Goal: Task Accomplishment & Management: Complete application form

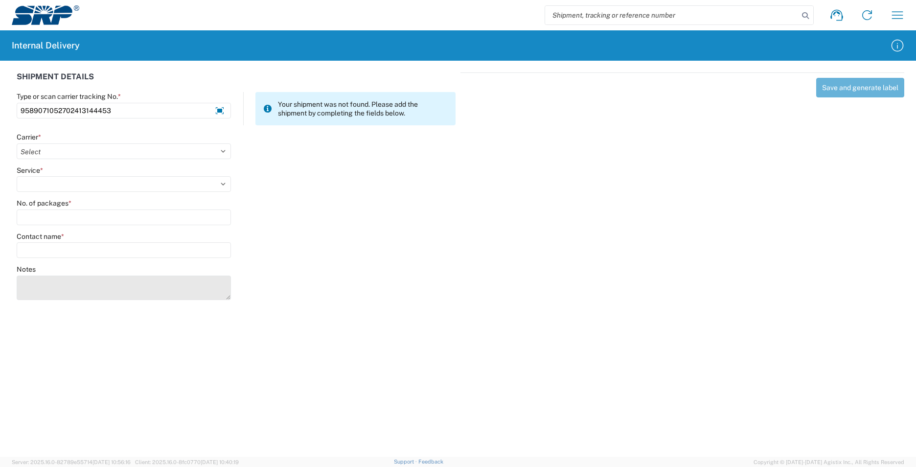
type input "9589071052702413144453"
click at [77, 284] on textarea "Notes" at bounding box center [124, 288] width 214 height 24
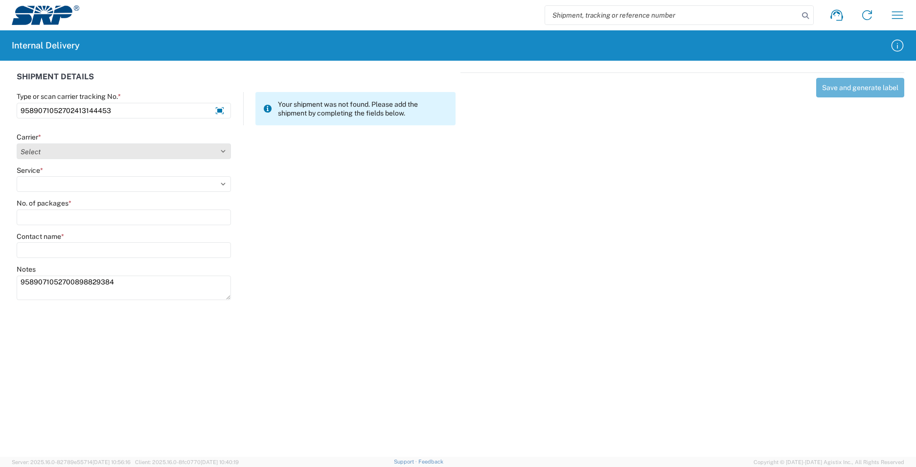
type textarea "9589071052700898829384"
click at [46, 149] on select "Select AcctPay Amazon Logistics ATI Trucking BC Dimerco Logistics Empire Southw…" at bounding box center [124, 151] width 214 height 16
select select "137"
click at [17, 143] on select "Select AcctPay Amazon Logistics ATI Trucking BC Dimerco Logistics Empire Southw…" at bounding box center [124, 151] width 214 height 16
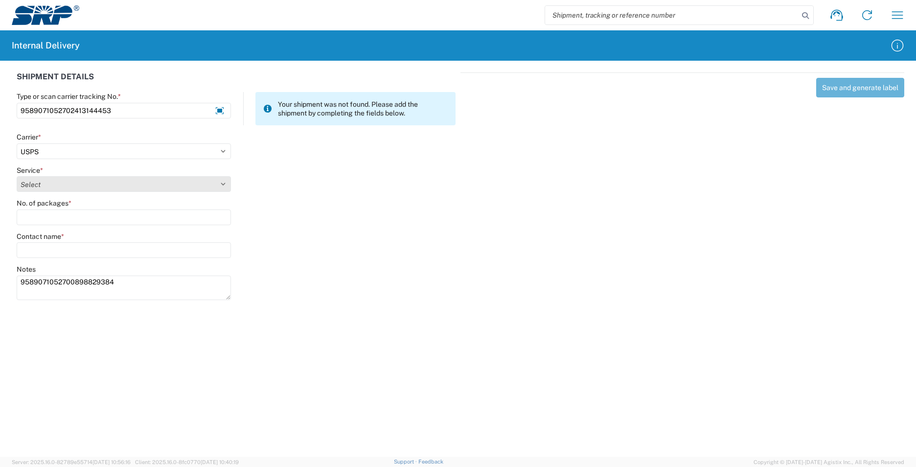
click at [35, 190] on select "Select 3 - 5 Day Bound Printed Matter Express Mail Flat-Rate Envelope Express M…" at bounding box center [124, 184] width 214 height 16
select select "17817"
click at [17, 176] on select "Select 3 - 5 Day Bound Printed Matter Express Mail Flat-Rate Envelope Express M…" at bounding box center [124, 184] width 214 height 16
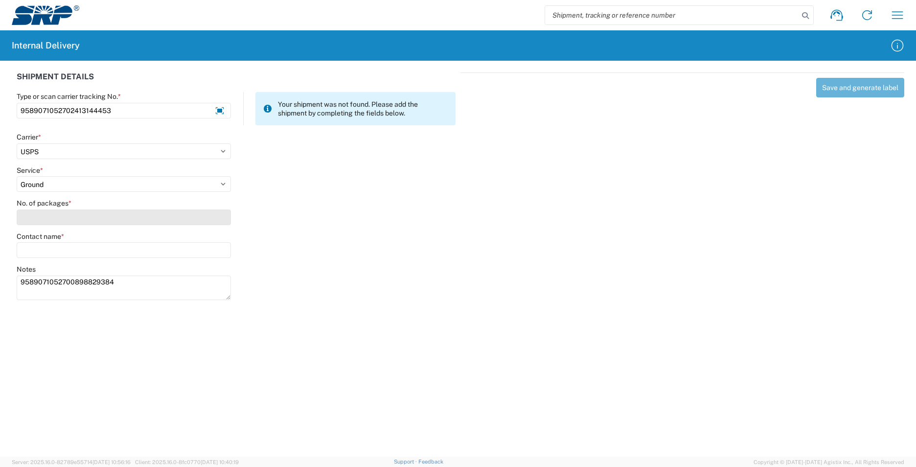
click at [61, 216] on input "No. of packages *" at bounding box center [124, 218] width 214 height 16
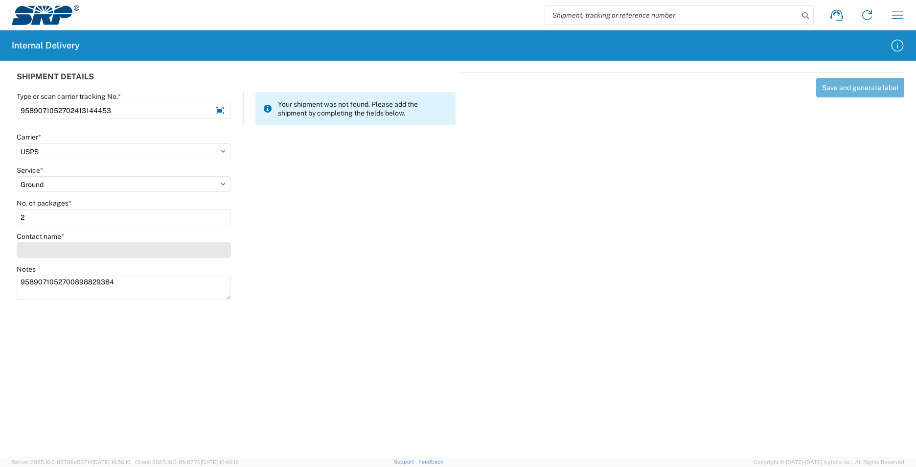
type input "2"
click at [55, 251] on input "Contact name *" at bounding box center [124, 250] width 214 height 16
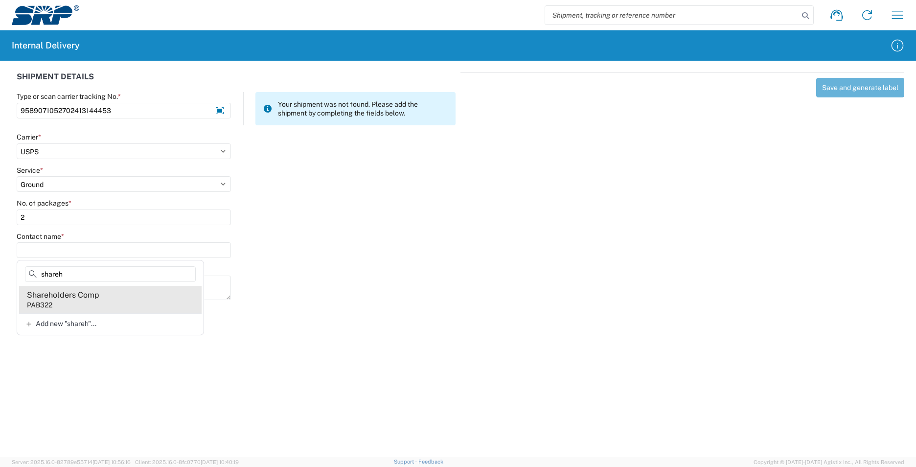
type input "shareh"
click at [115, 301] on agx-address-suggestion-item "Shareholders Comp PAB322" at bounding box center [110, 299] width 183 height 27
type input "Shareholders Comp"
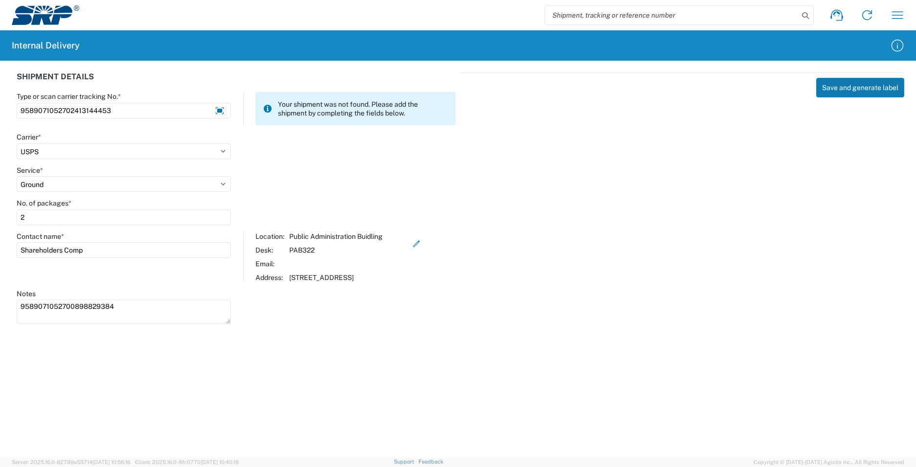
click at [852, 90] on button "Save and generate label" at bounding box center [860, 88] width 88 height 20
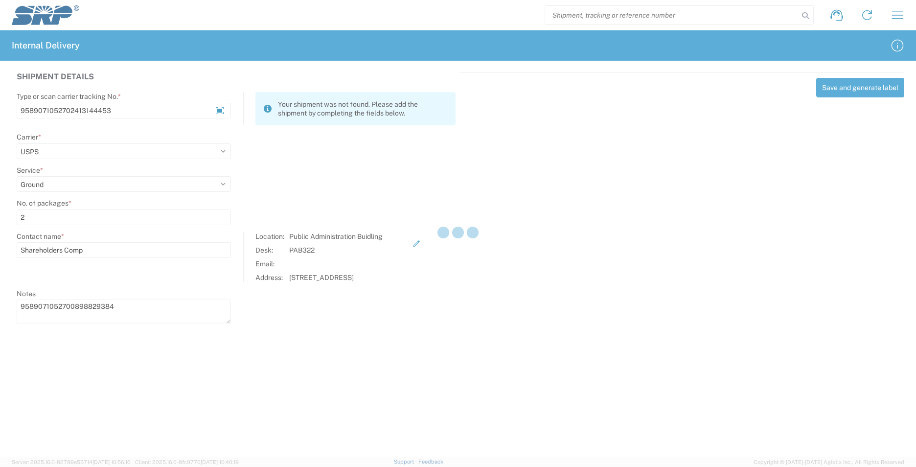
select select
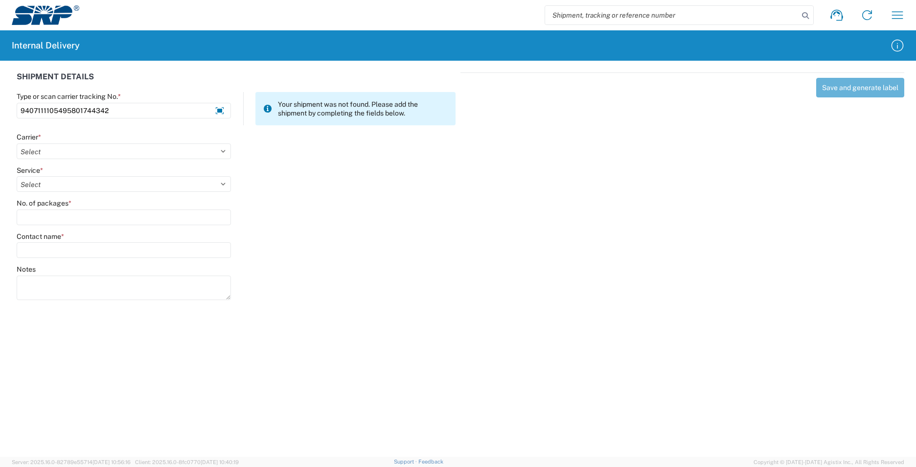
type input "9407111105495801744342"
click at [44, 150] on select "Select AcctPay Amazon Logistics ATI Trucking BC Dimerco Logistics Empire Southw…" at bounding box center [124, 151] width 214 height 16
select select "137"
click at [17, 143] on select "Select AcctPay Amazon Logistics ATI Trucking BC Dimerco Logistics Empire Southw…" at bounding box center [124, 151] width 214 height 16
click at [52, 182] on select "Select 3 - 5 Day Bound Printed Matter Express Mail Flat-Rate Envelope Express M…" at bounding box center [124, 184] width 214 height 16
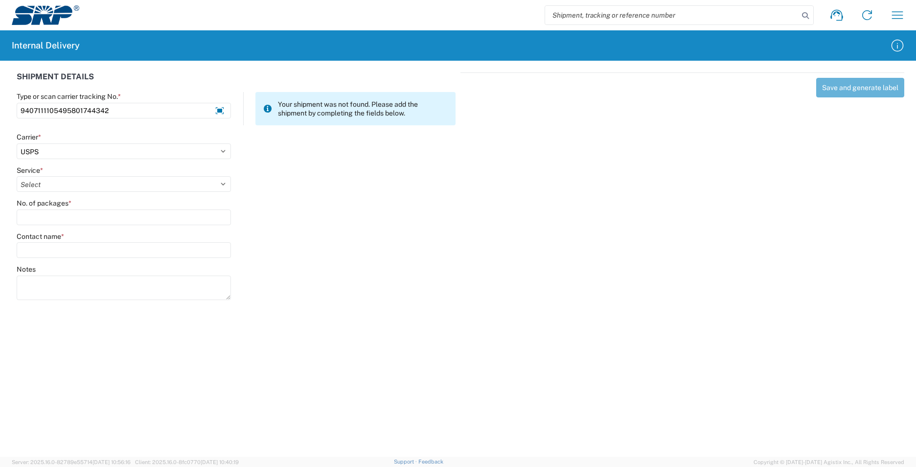
click at [17, 176] on select "Select 3 - 5 Day Bound Printed Matter Express Mail Flat-Rate Envelope Express M…" at bounding box center [124, 184] width 214 height 16
click at [51, 187] on select "Select 3 - 5 Day Bound Printed Matter Express Mail Flat-Rate Envelope Express M…" at bounding box center [124, 184] width 214 height 16
select select "17817"
click at [51, 187] on select "Select 3 - 5 Day Bound Printed Matter Express Mail Flat-Rate Envelope Express M…" at bounding box center [124, 184] width 214 height 16
click at [49, 217] on input "No. of packages *" at bounding box center [124, 218] width 214 height 16
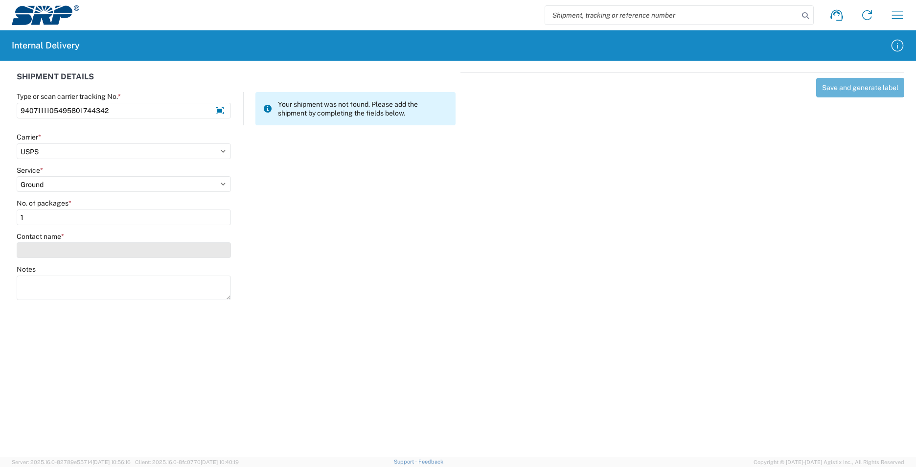
type input "1"
click at [50, 245] on input "Contact name *" at bounding box center [124, 250] width 214 height 16
type input "a"
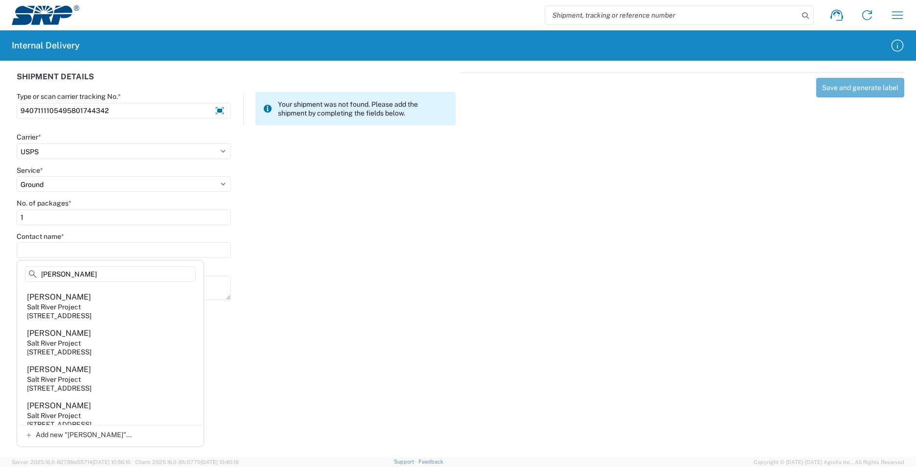
scroll to position [206, 0]
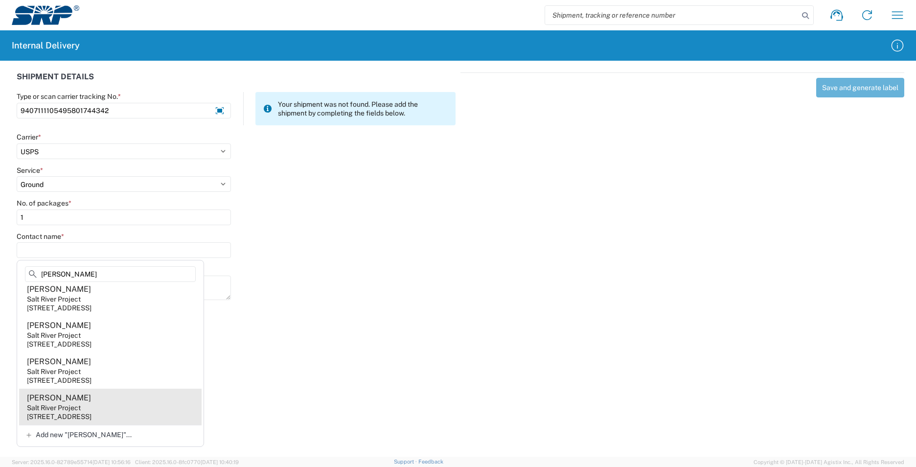
type input "kather"
click at [141, 406] on agx-address-suggestion-item "Katherine Adams Salt River Project 1511 N Project Dr, CUB249, Tempe, AZ, 85281,…" at bounding box center [110, 407] width 183 height 36
type input "Katherine Adams"
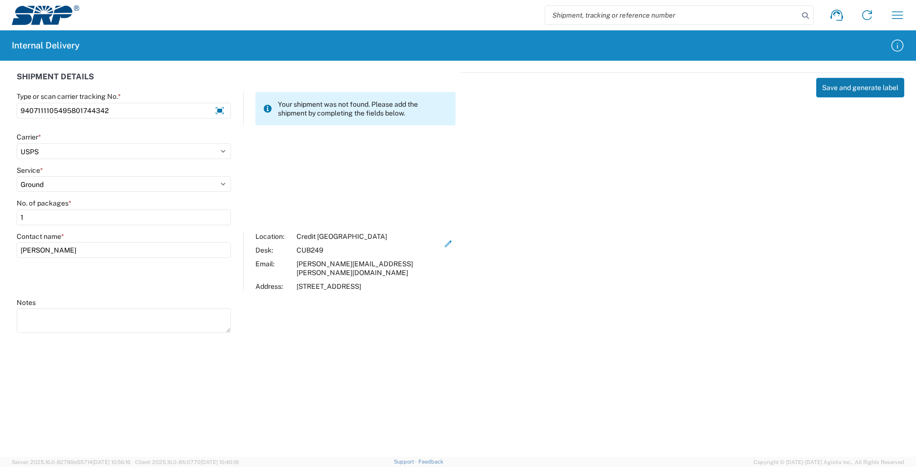
click at [850, 90] on button "Save and generate label" at bounding box center [860, 88] width 88 height 20
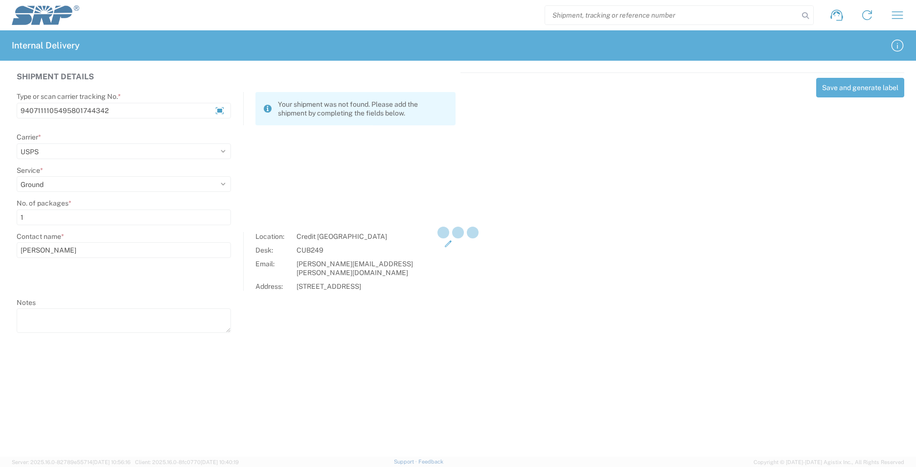
select select
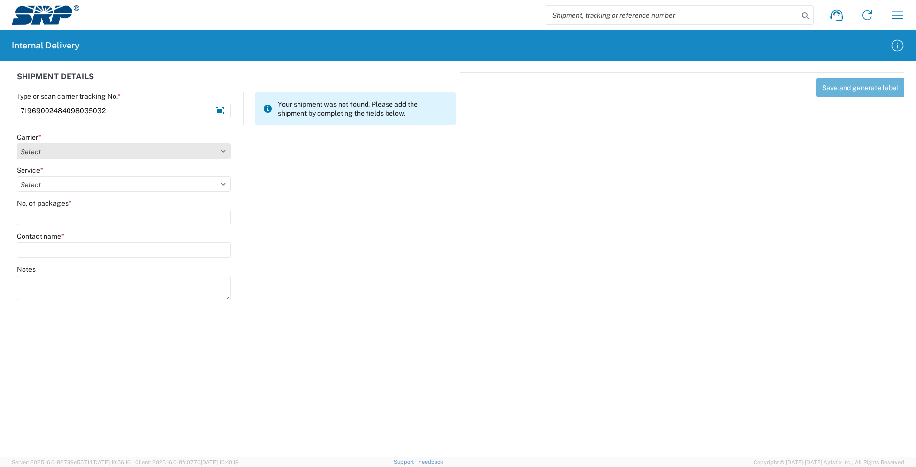
type input "71969002484098035032"
click at [62, 154] on select "Select AcctPay Amazon Logistics ATI Trucking BC Dimerco Logistics Empire Southw…" at bounding box center [124, 151] width 214 height 16
select select "137"
click at [17, 143] on select "Select AcctPay Amazon Logistics ATI Trucking BC Dimerco Logistics Empire Southw…" at bounding box center [124, 151] width 214 height 16
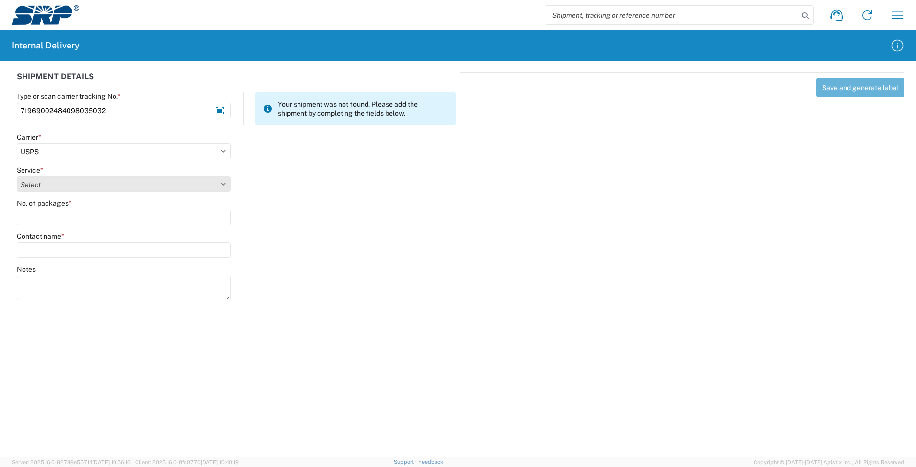
click at [45, 184] on select "Select 3 - 5 Day Bound Printed Matter Express Mail Flat-Rate Envelope Express M…" at bounding box center [124, 184] width 214 height 16
select select "17817"
click at [45, 184] on select "Select 3 - 5 Day Bound Printed Matter Express Mail Flat-Rate Envelope Express M…" at bounding box center [124, 184] width 214 height 16
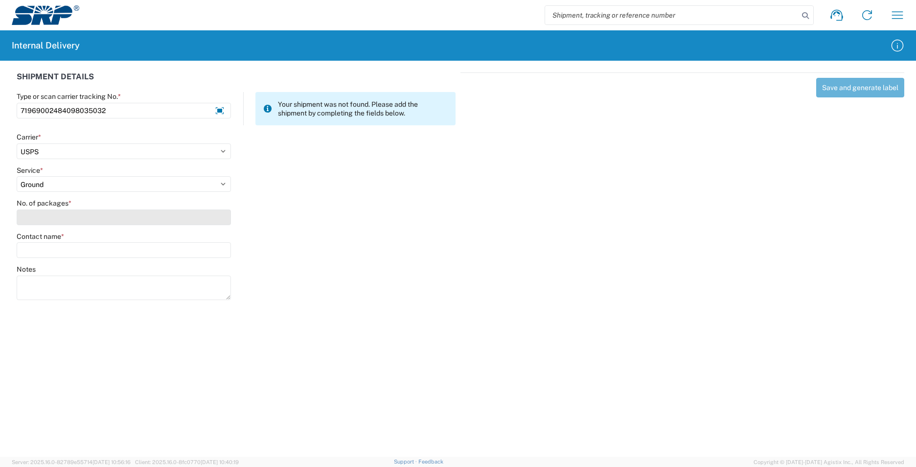
click at [47, 215] on input "No. of packages *" at bounding box center [124, 218] width 214 height 16
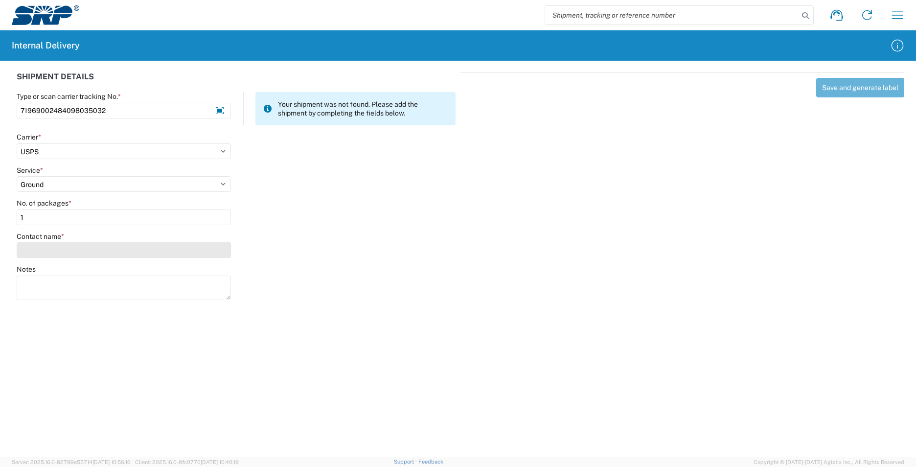
type input "1"
click at [51, 252] on input "Contact name *" at bounding box center [124, 250] width 214 height 16
type input "a"
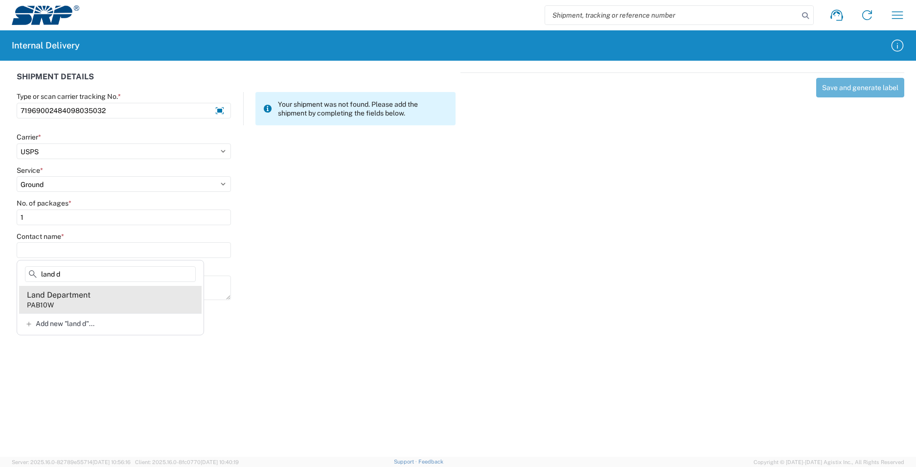
type input "land d"
click at [118, 304] on agx-address-suggestion-item "Land Department PAB10W" at bounding box center [110, 299] width 183 height 27
type input "Land Department"
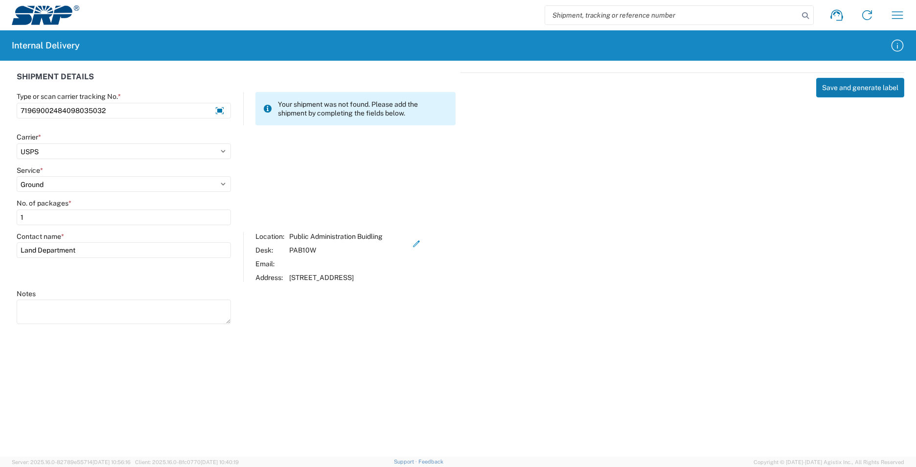
click at [867, 88] on button "Save and generate label" at bounding box center [860, 88] width 88 height 20
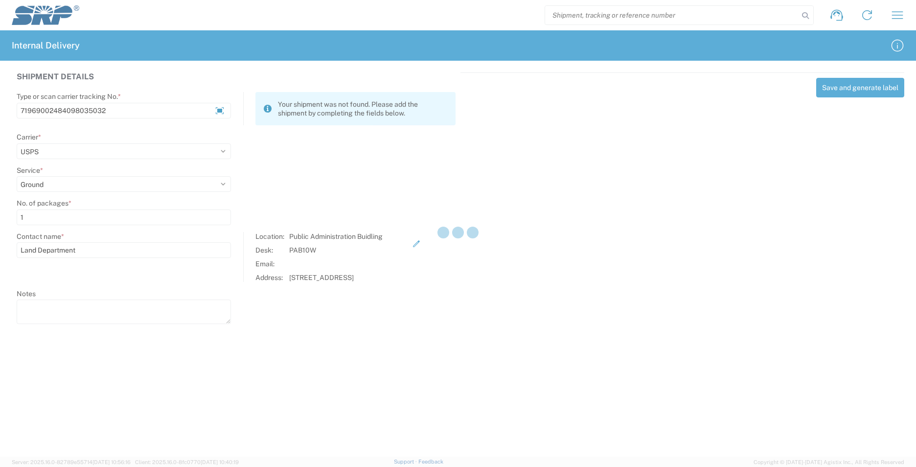
select select
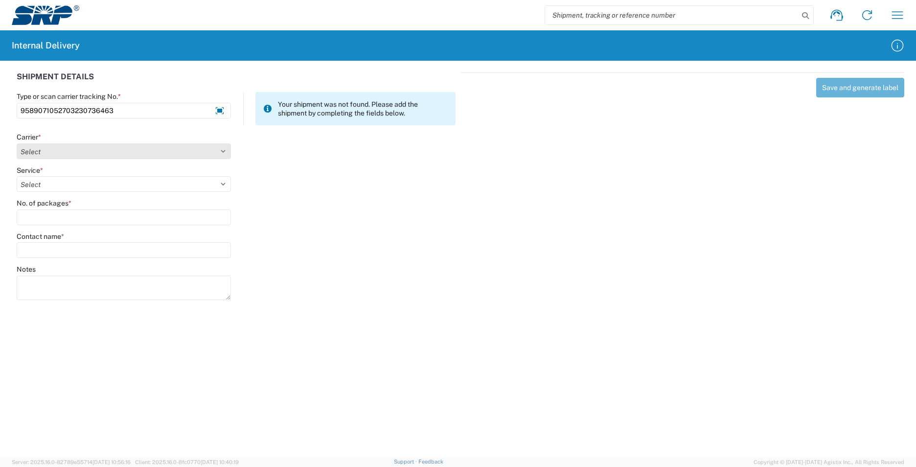
type input "9589071052703230736463"
click at [76, 153] on select "Select AcctPay Amazon Logistics ATI Trucking BC Dimerco Logistics Empire Southw…" at bounding box center [124, 151] width 214 height 16
select select "137"
click at [17, 143] on select "Select AcctPay Amazon Logistics ATI Trucking BC Dimerco Logistics Empire Southw…" at bounding box center [124, 151] width 214 height 16
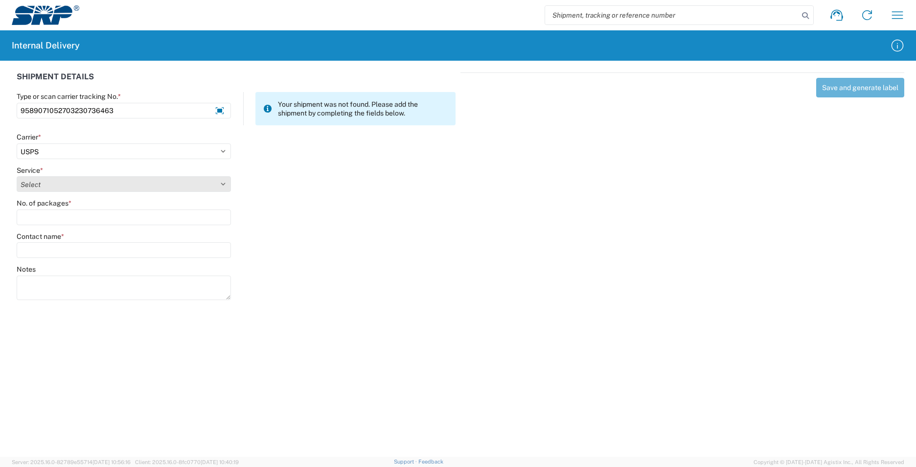
click at [55, 191] on select "Select 3 - 5 Day Bound Printed Matter Express Mail Flat-Rate Envelope Express M…" at bounding box center [124, 184] width 214 height 16
select select "17817"
click at [66, 187] on select "Select 3 - 5 Day Bound Printed Matter Express Mail Flat-Rate Envelope Express M…" at bounding box center [124, 184] width 214 height 16
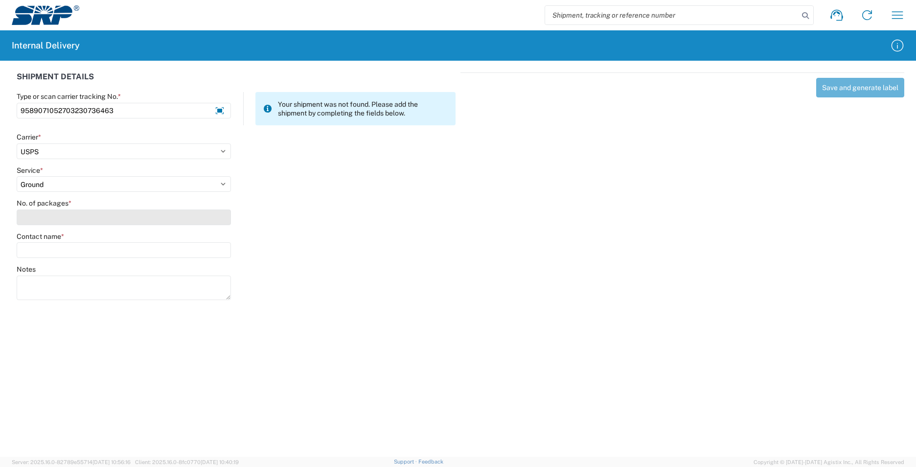
click at [53, 216] on input "No. of packages *" at bounding box center [124, 218] width 214 height 16
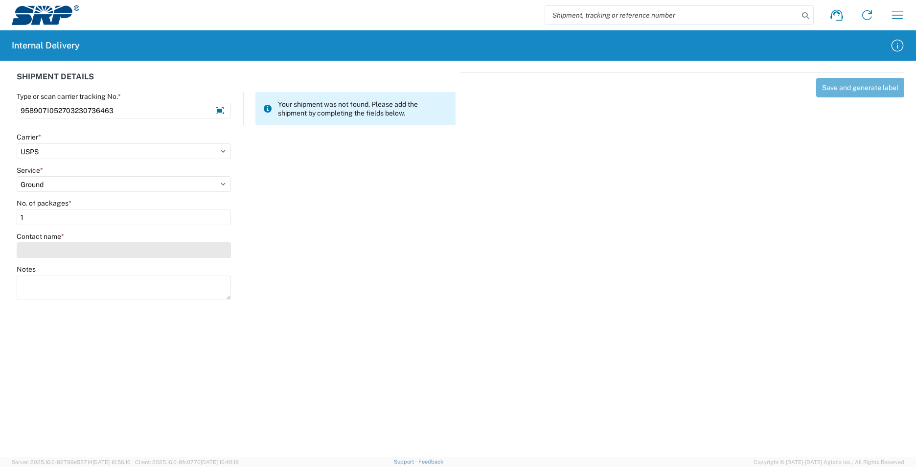
type input "1"
click at [52, 255] on input "Contact name *" at bounding box center [124, 250] width 214 height 16
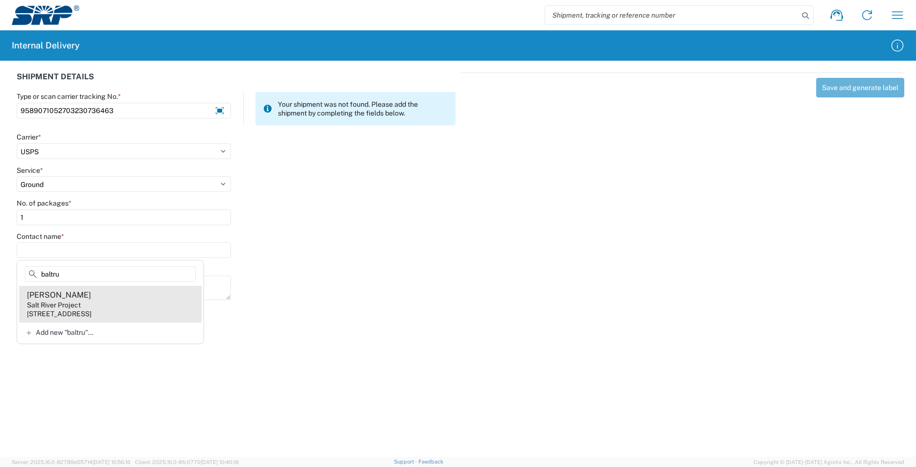
type input "baltru"
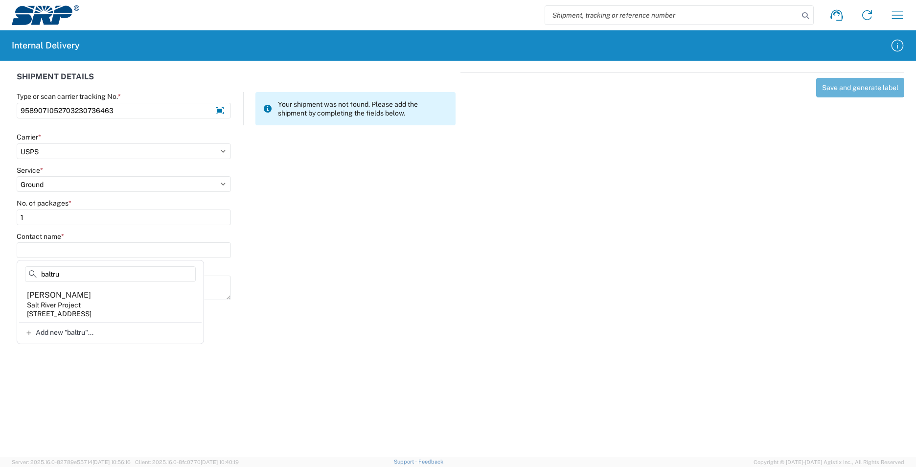
drag, startPoint x: 161, startPoint y: 309, endPoint x: 179, endPoint y: 285, distance: 30.1
click at [161, 308] on agx-address-suggestion-item "Christy Baltrus Salt River Project 1500 N Mill Ave, PAB10W, Tempe, AZ, 85281, US" at bounding box center [110, 304] width 183 height 36
type input "Christy Baltrus"
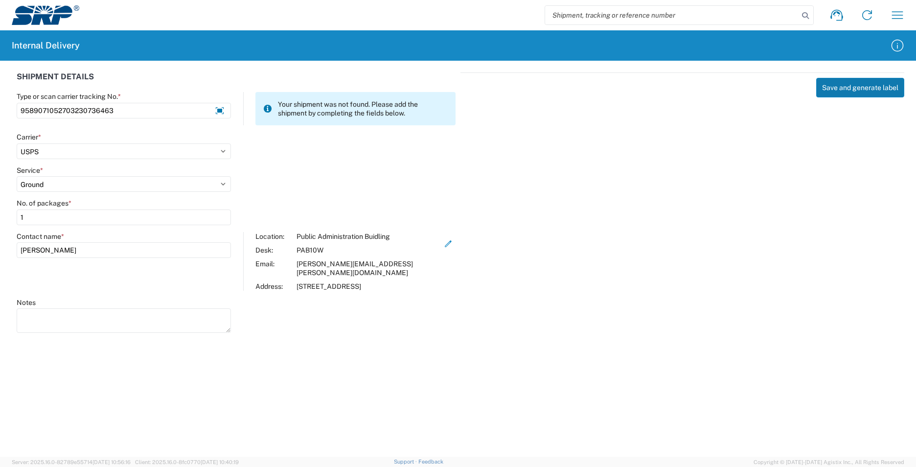
click at [875, 89] on button "Save and generate label" at bounding box center [860, 88] width 88 height 20
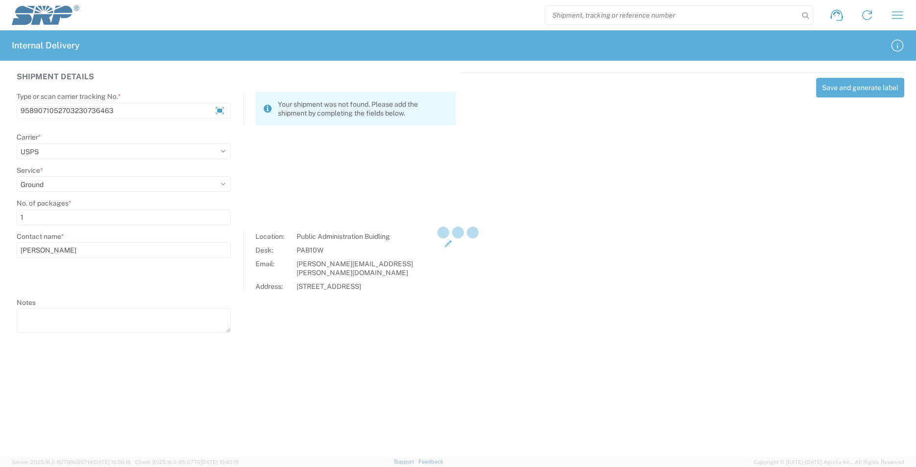
select select
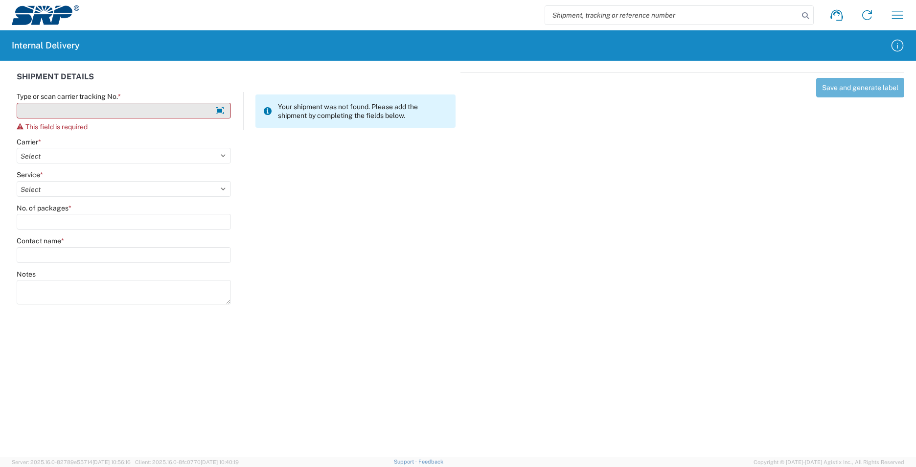
click at [109, 105] on input "Type or scan carrier tracking No. *" at bounding box center [124, 111] width 214 height 16
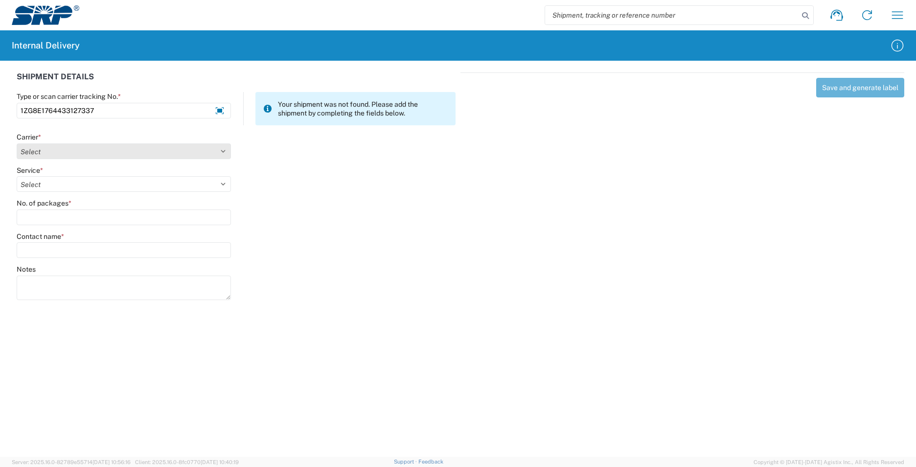
type input "1ZG8E1764433127337"
click at [51, 147] on select "Select AcctPay Amazon Logistics ATI Trucking BC Dimerco Logistics Empire Southw…" at bounding box center [124, 151] width 214 height 16
select select "12"
click at [17, 143] on select "Select AcctPay Amazon Logistics ATI Trucking BC Dimerco Logistics Empire Southw…" at bounding box center [124, 151] width 214 height 16
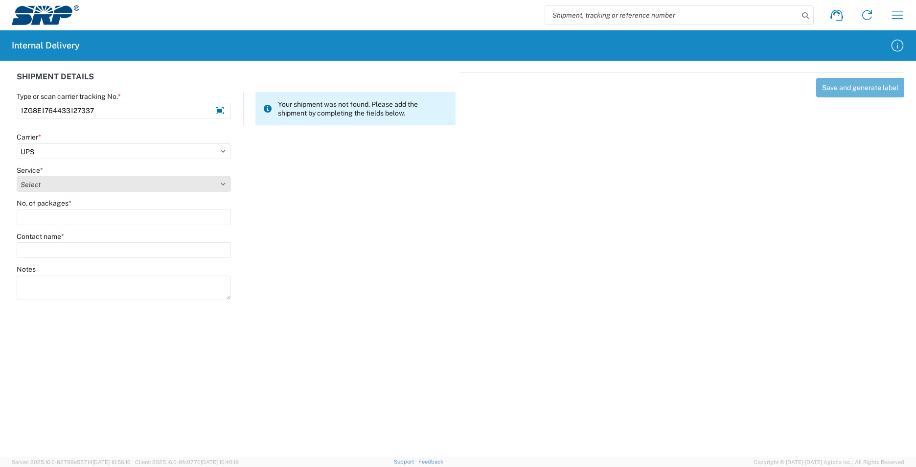
select select "43"
click at [57, 186] on select "Select 2nd Day Air 2nd Day Air A.M. 3 Day Select Basic BOUND PRINTED MATTER, UP…" at bounding box center [124, 184] width 214 height 16
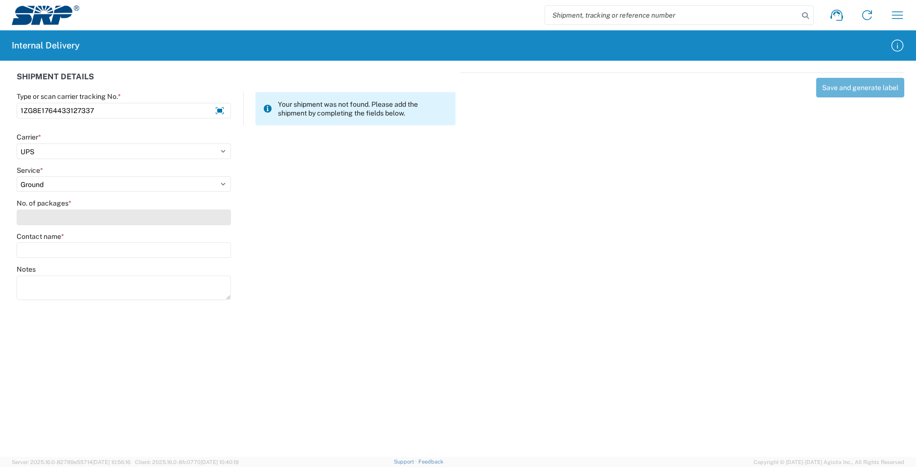
click at [48, 219] on input "No. of packages *" at bounding box center [124, 218] width 214 height 16
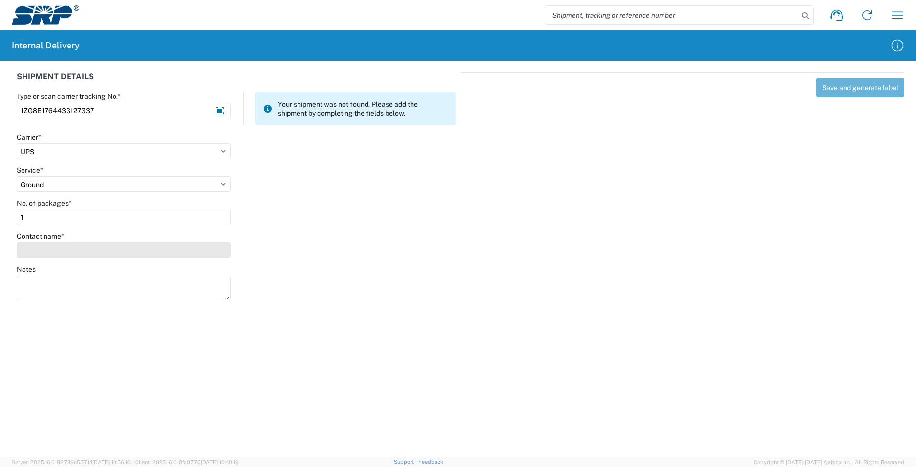
type input "1"
click at [69, 251] on input "Contact name *" at bounding box center [124, 250] width 214 height 16
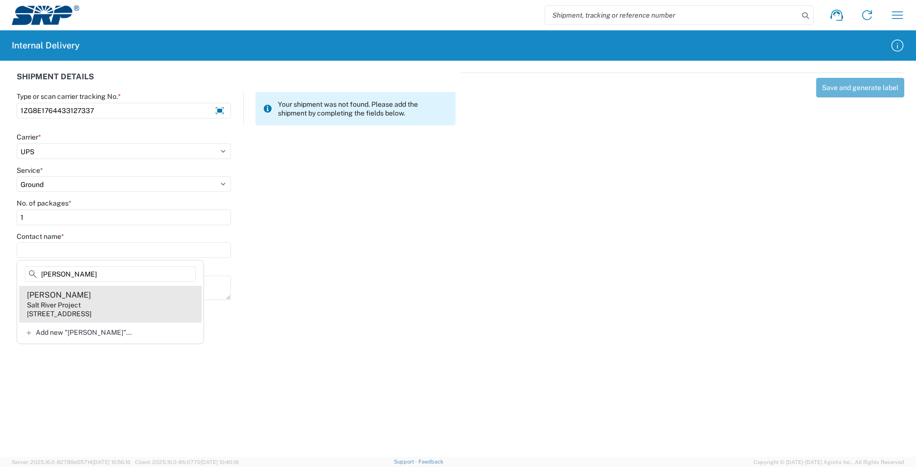
type input "soliz"
click at [106, 304] on agx-address-suggestion-item "Henry Soliz Salt River Project 1500 N Mill Ave, PAB10W, Tempe, AZ, 85281, US" at bounding box center [110, 304] width 183 height 36
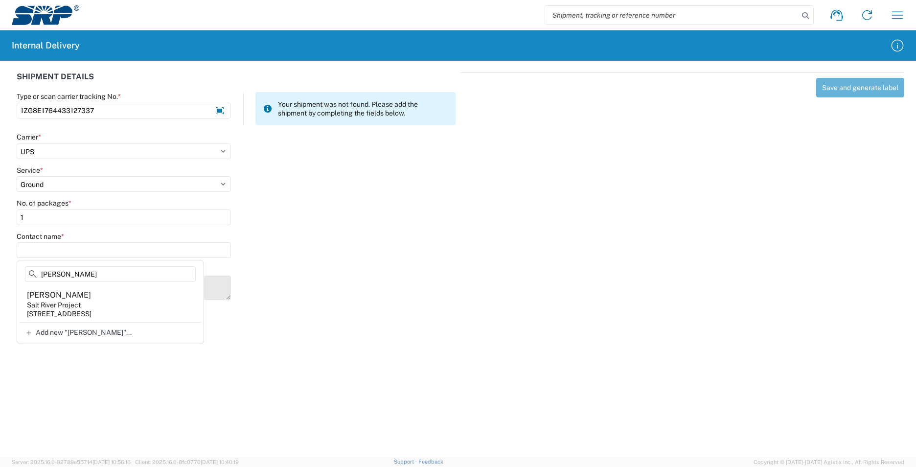
type input "Henry Soliz"
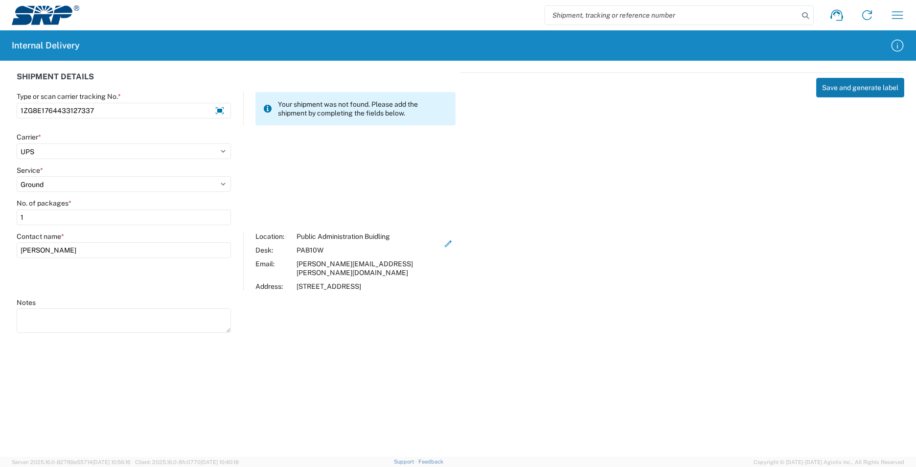
click at [874, 89] on button "Save and generate label" at bounding box center [860, 88] width 88 height 20
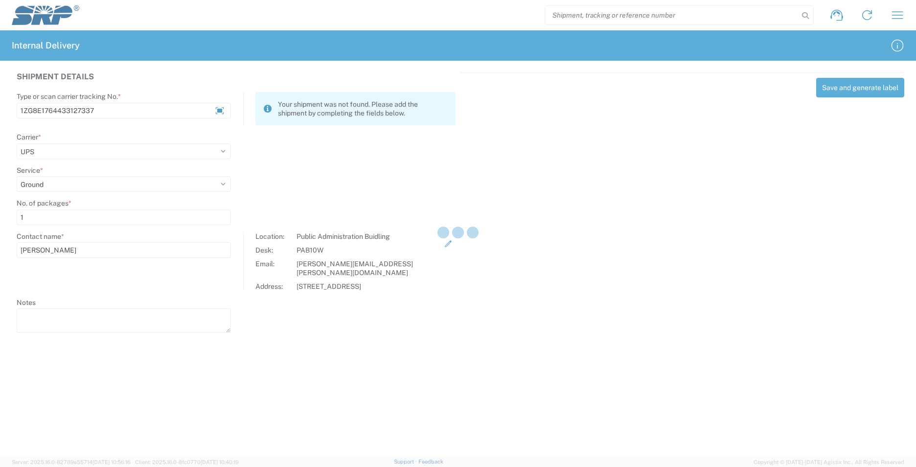
select select
